Goal: Navigation & Orientation: Find specific page/section

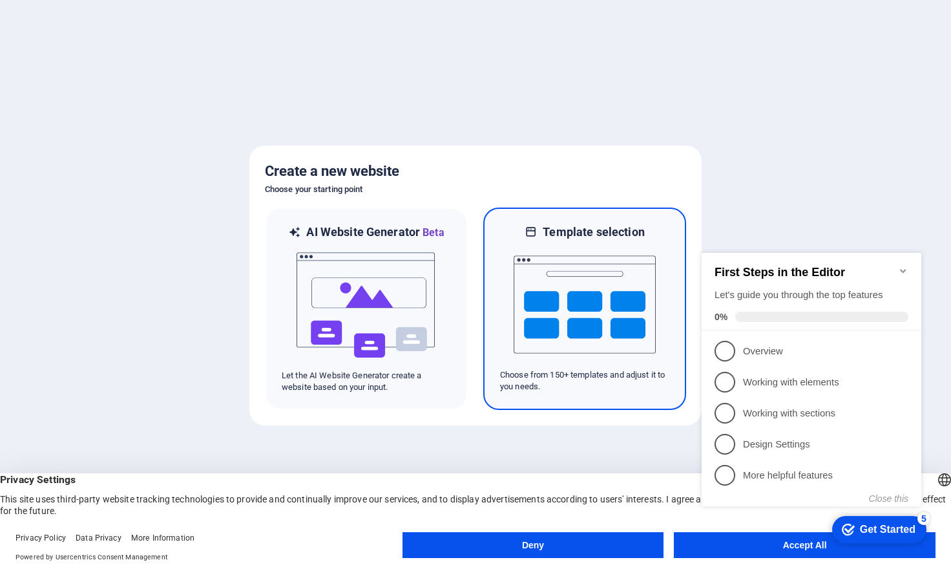
click at [599, 276] on img at bounding box center [585, 304] width 142 height 129
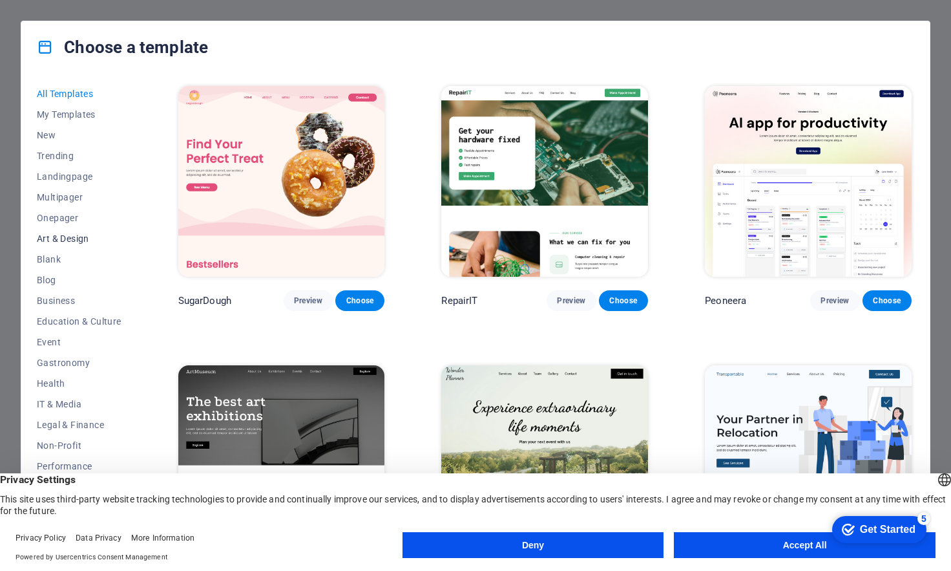
click at [69, 235] on span "Art & Design" at bounding box center [79, 238] width 85 height 10
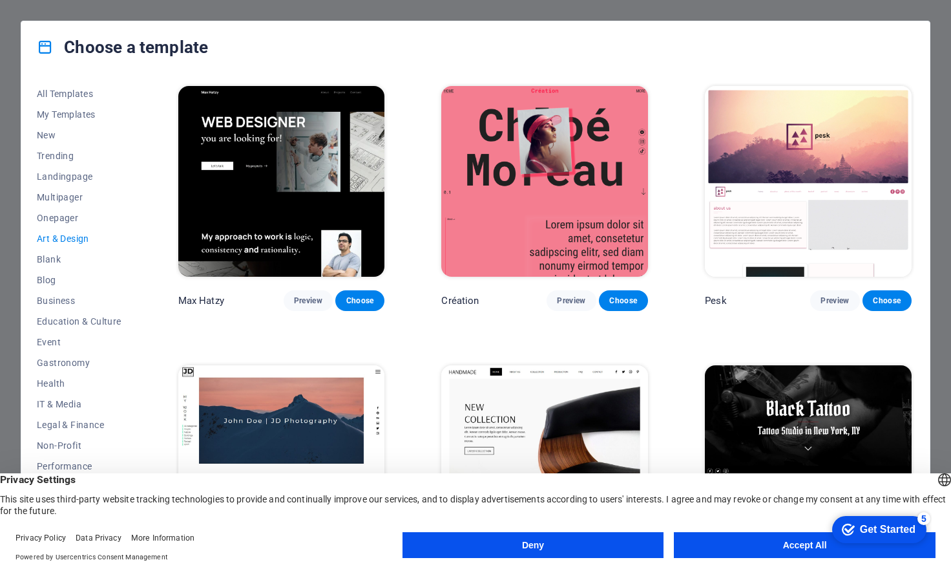
click at [765, 220] on img at bounding box center [808, 181] width 207 height 191
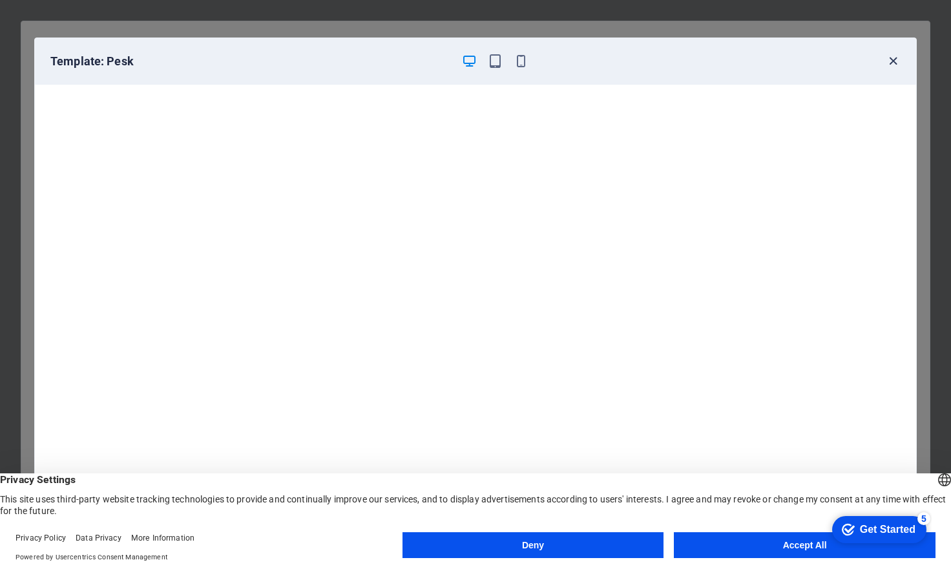
click at [893, 60] on icon "button" at bounding box center [893, 61] width 15 height 15
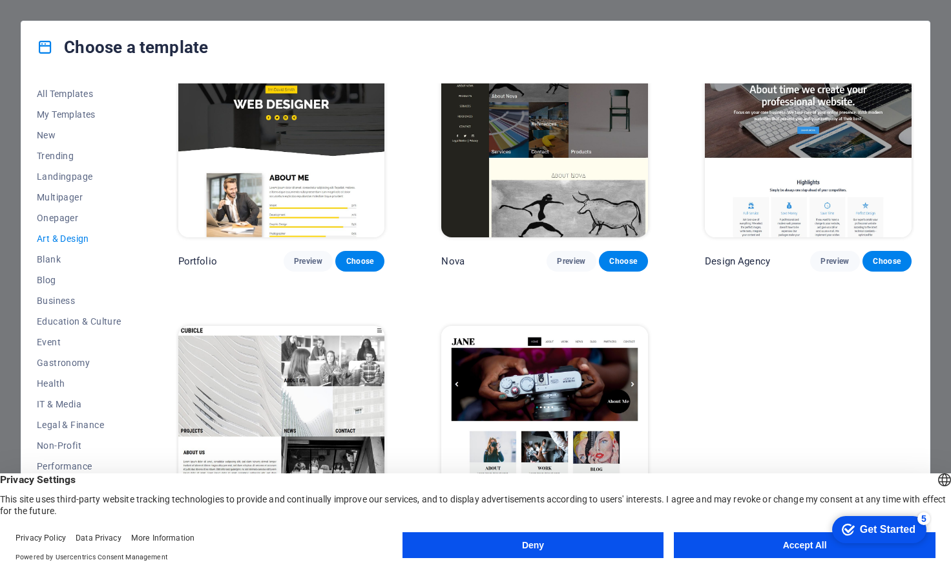
scroll to position [885, 0]
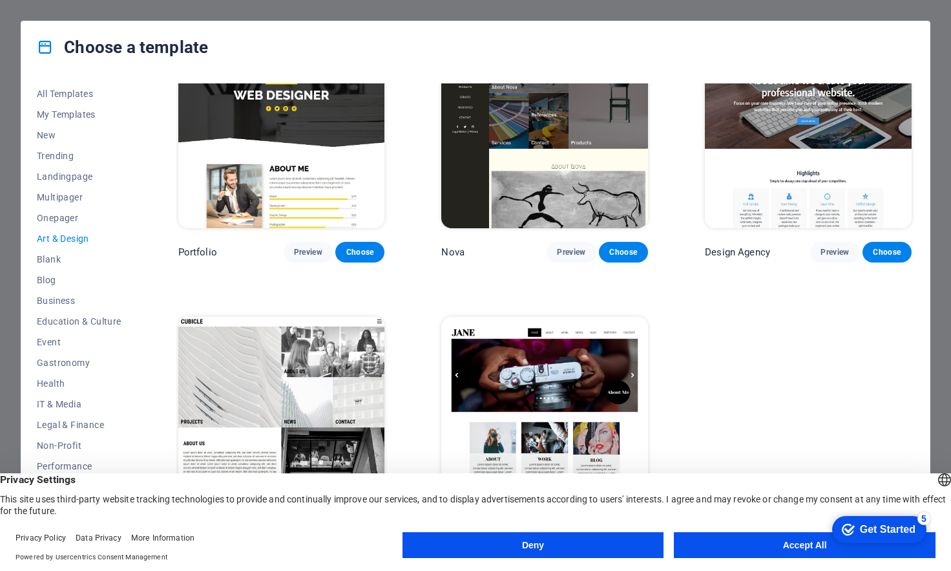
click at [575, 390] on img at bounding box center [544, 412] width 207 height 191
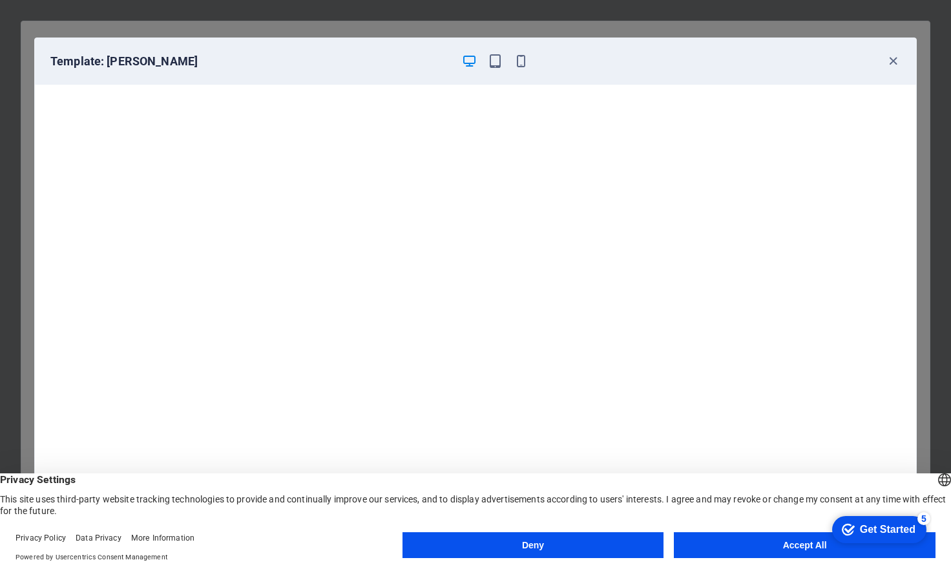
scroll to position [3, 0]
click at [894, 60] on icon "button" at bounding box center [893, 61] width 15 height 15
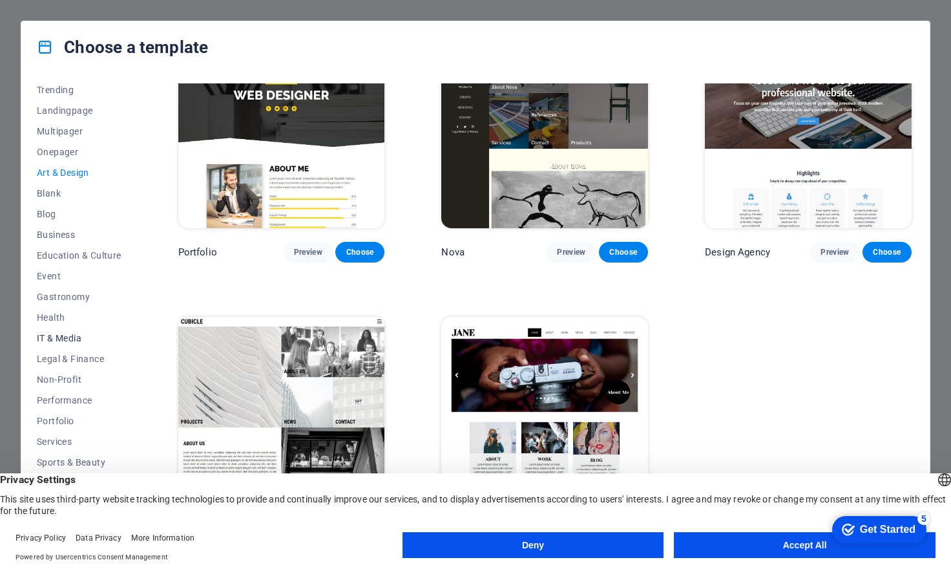
scroll to position [67, 0]
click at [69, 333] on span "IT & Media" at bounding box center [79, 337] width 85 height 10
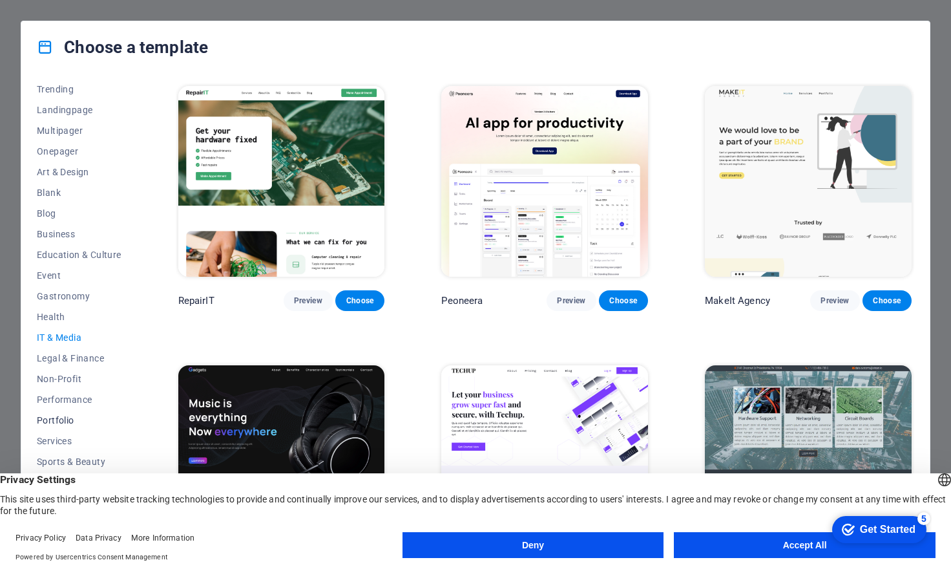
click at [59, 419] on span "Portfolio" at bounding box center [79, 420] width 85 height 10
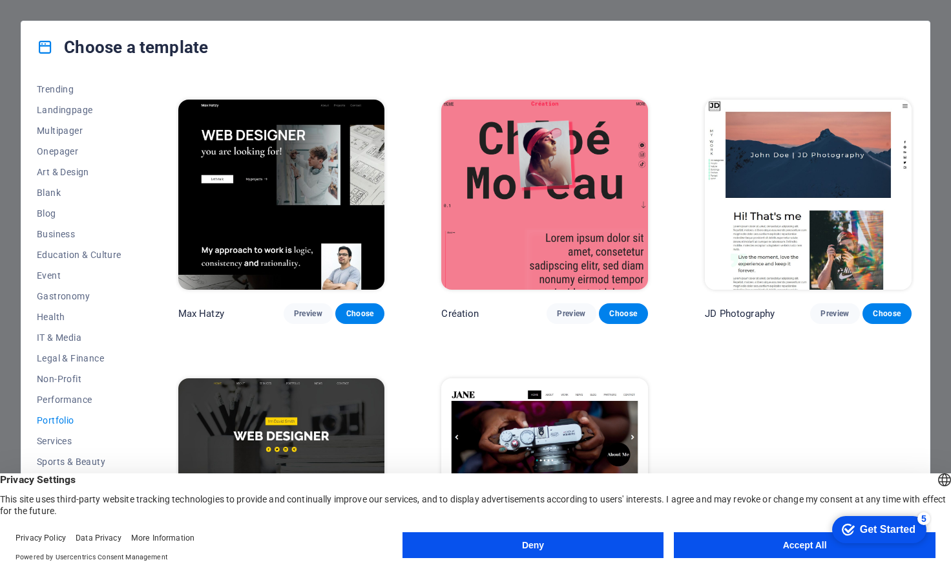
scroll to position [330, 0]
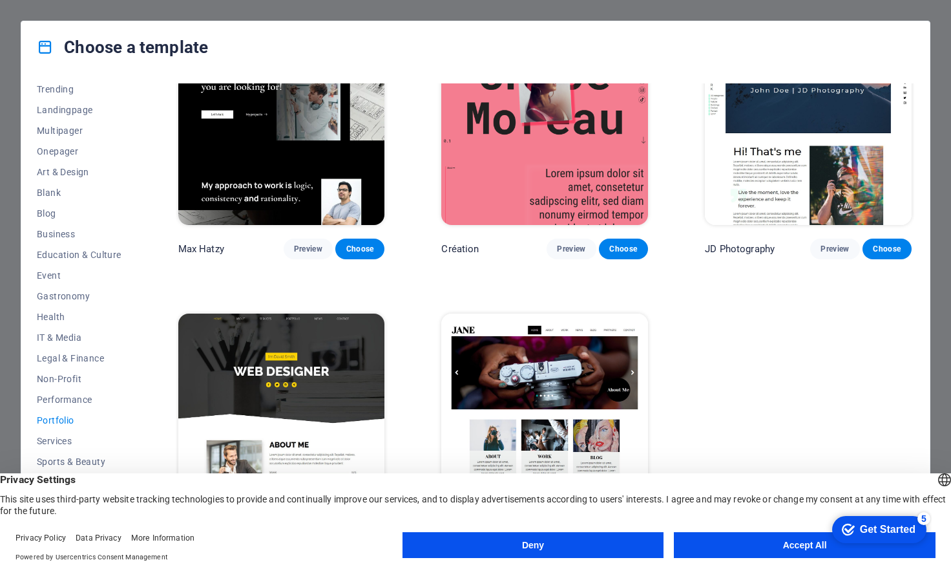
click at [785, 167] on img at bounding box center [808, 130] width 207 height 191
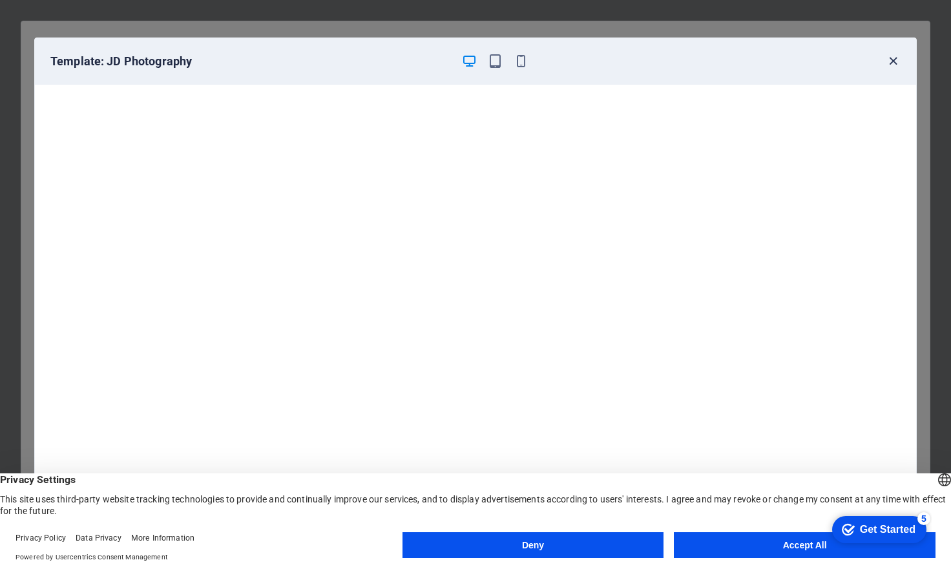
click at [894, 62] on icon "button" at bounding box center [893, 61] width 15 height 15
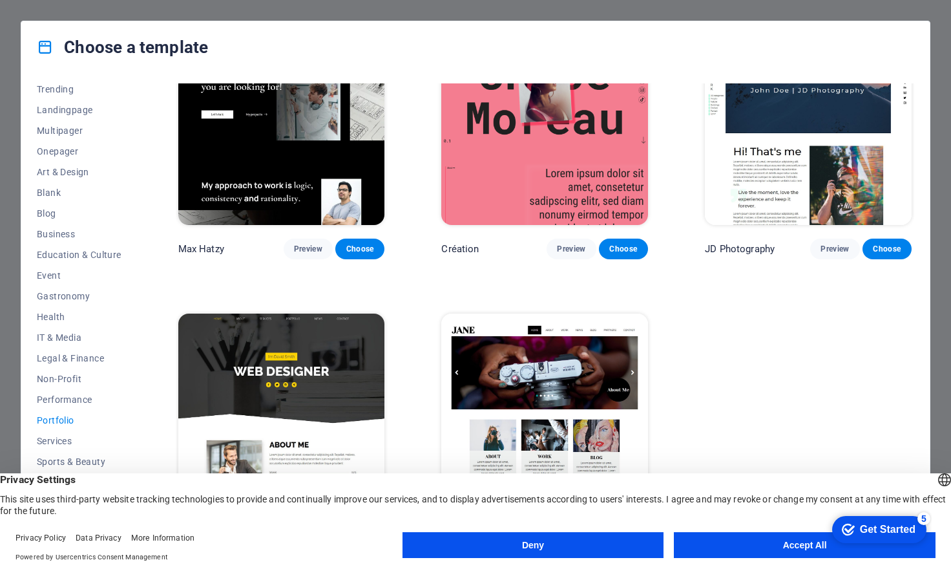
click at [536, 383] on img at bounding box center [544, 408] width 207 height 191
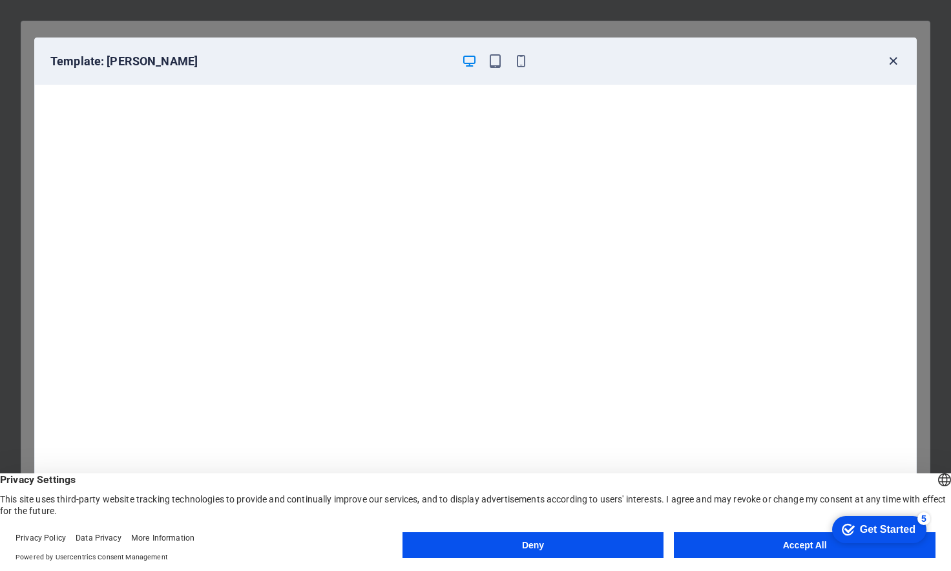
click at [894, 61] on icon "button" at bounding box center [893, 61] width 15 height 15
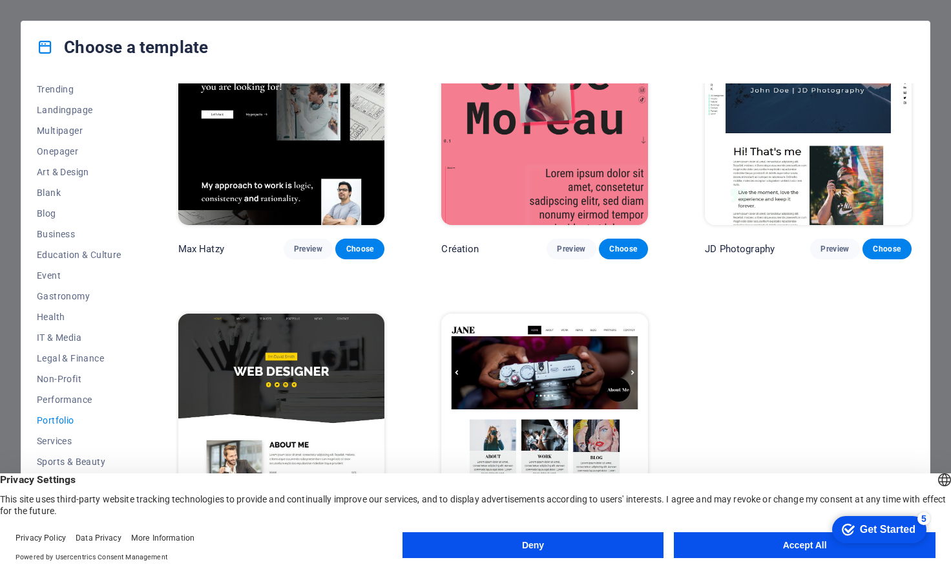
click at [430, 12] on div "Choose a template All Templates My Templates New Trending Landingpage Multipage…" at bounding box center [475, 285] width 951 height 571
